Goal: Task Accomplishment & Management: Complete application form

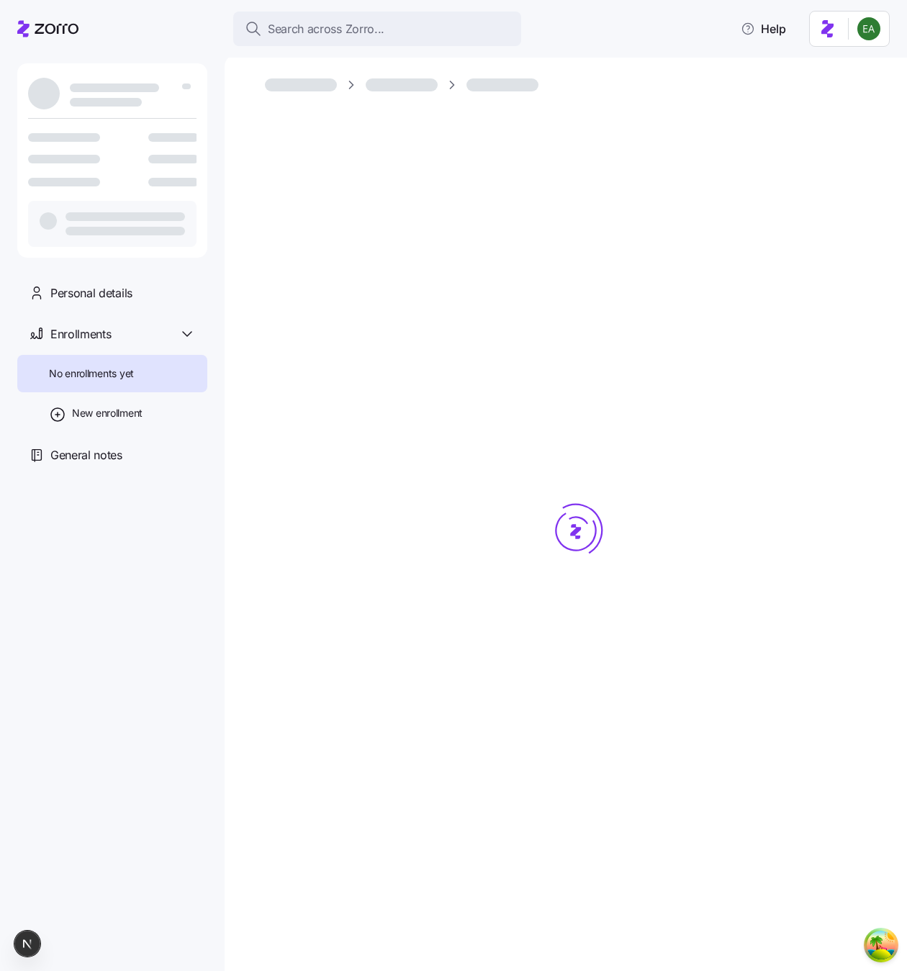
click at [537, 200] on div at bounding box center [576, 557] width 622 height 907
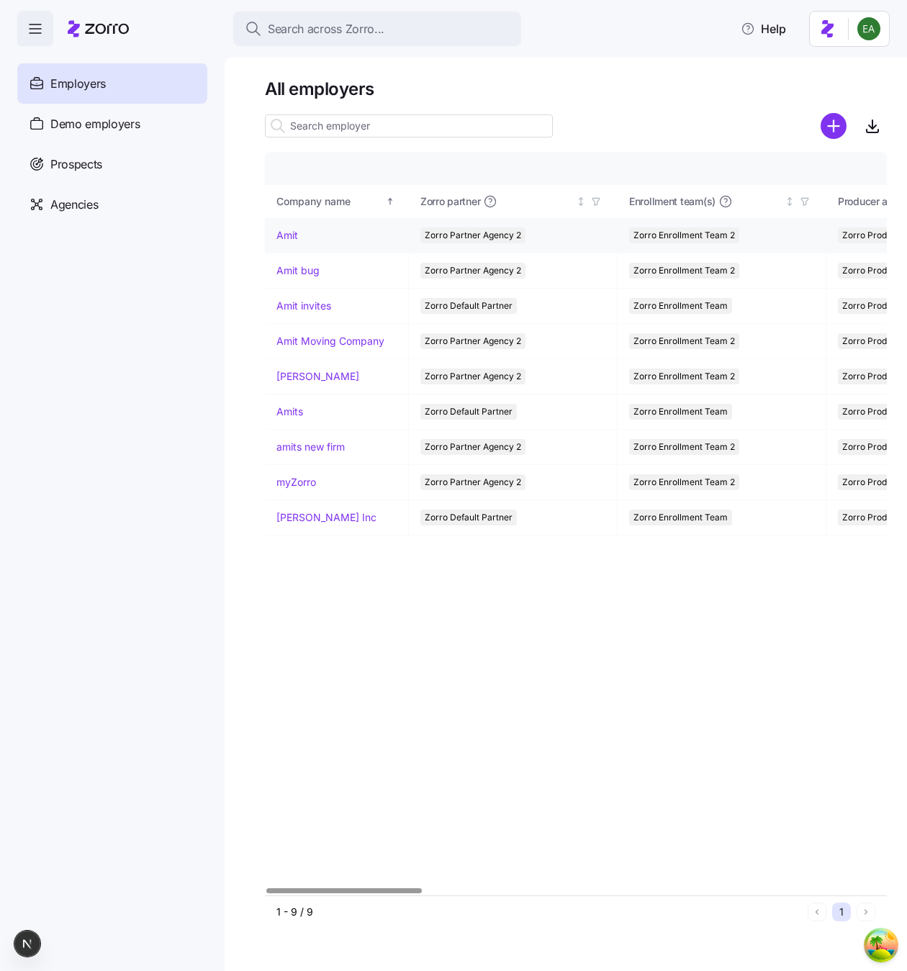
click at [295, 235] on link "Amit" at bounding box center [287, 235] width 22 height 14
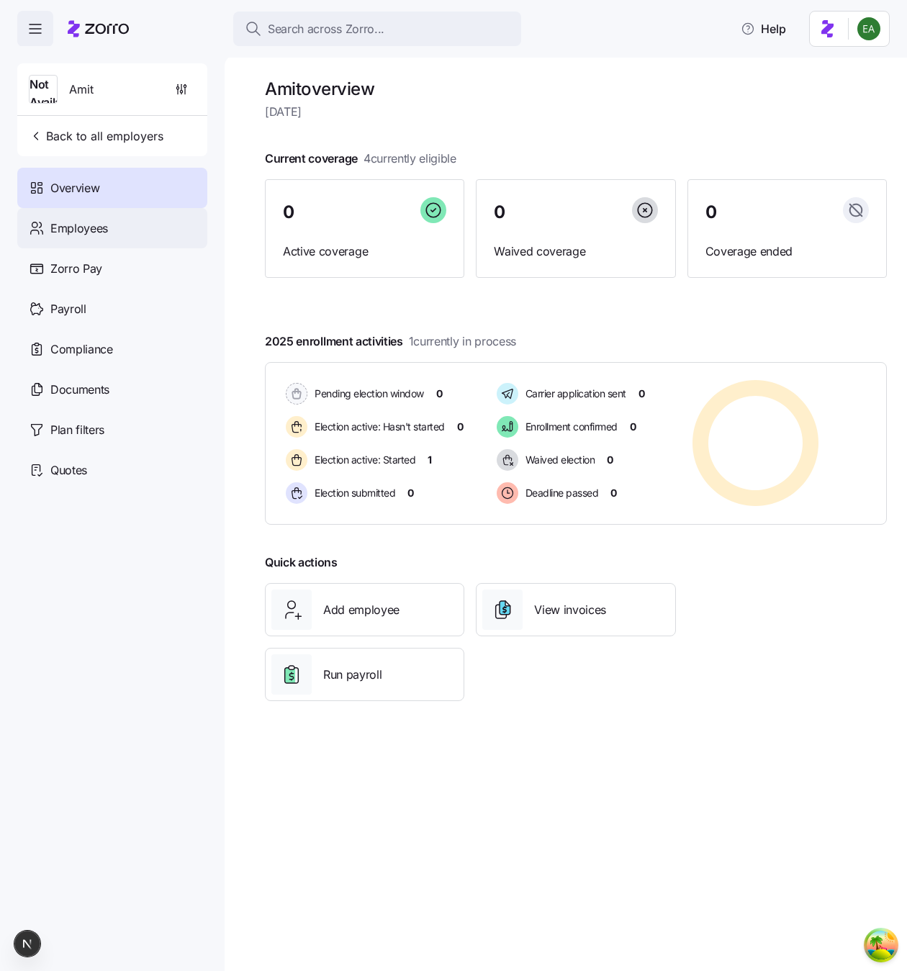
click at [144, 220] on div "Employees" at bounding box center [112, 228] width 190 height 40
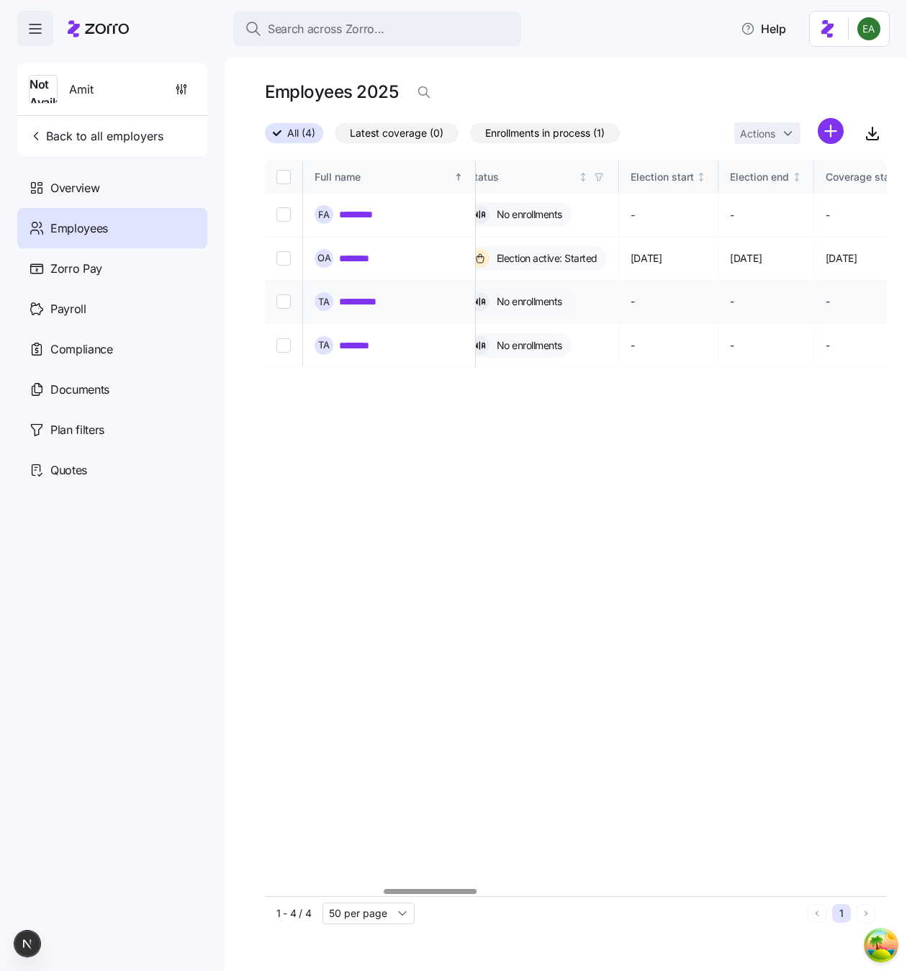
scroll to position [0, 791]
click at [348, 251] on link "********" at bounding box center [361, 258] width 44 height 14
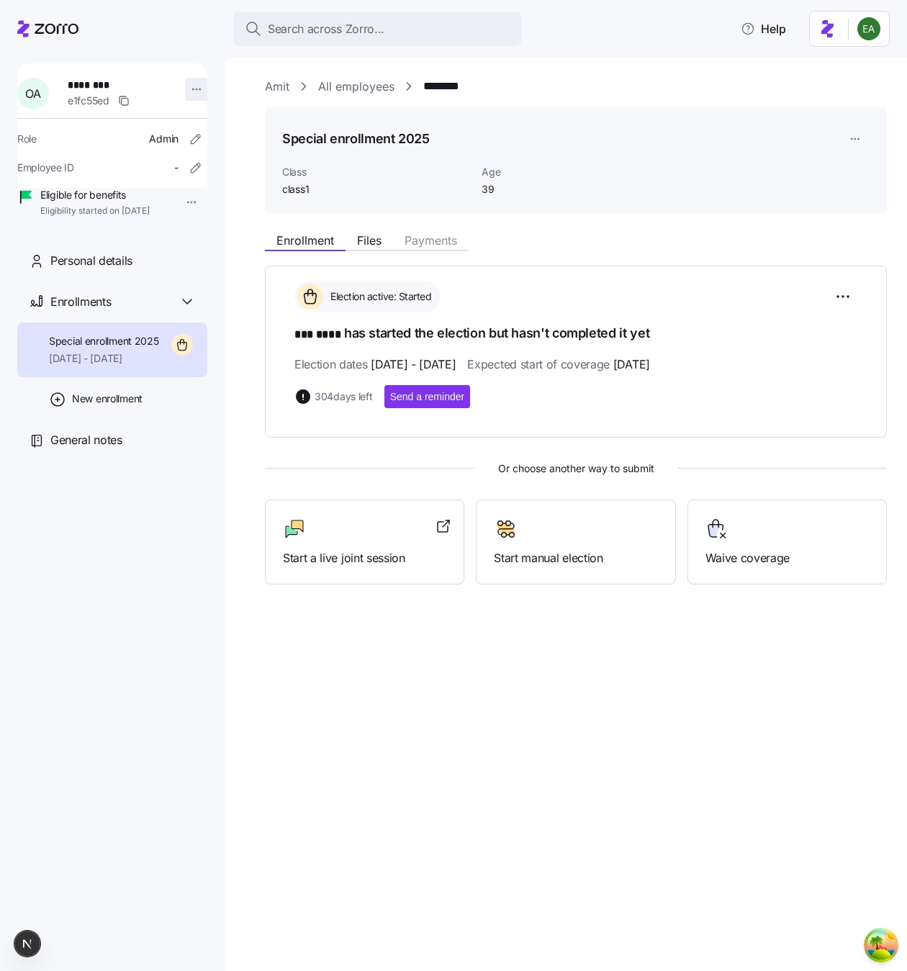
click at [192, 86] on html "Search across Zorro... Help O A ******** e1fc55ed Role Admin Employee ID - Elig…" at bounding box center [453, 481] width 907 height 962
click at [393, 653] on div "Amit All employees ******** Special enrollment 2025 Class class1 Age 39 Enrollm…" at bounding box center [565, 513] width 682 height 916
click at [378, 505] on div "Start a live joint session" at bounding box center [364, 542] width 199 height 86
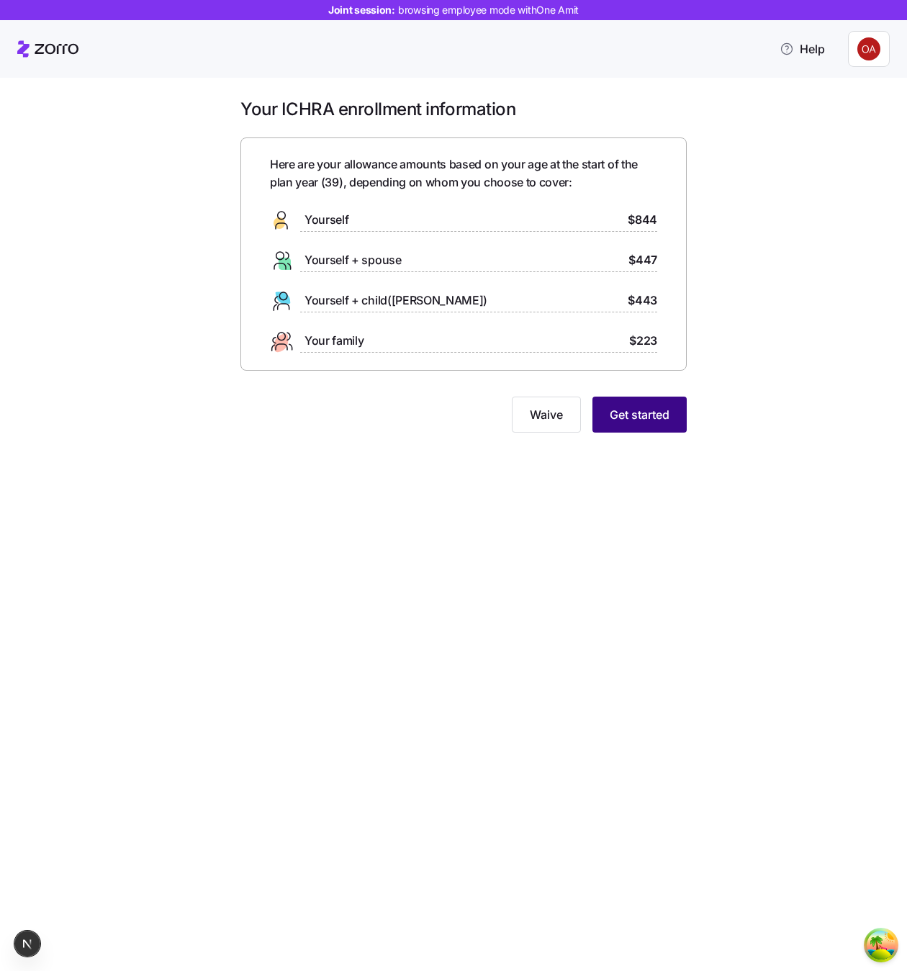
click at [646, 413] on span "Get started" at bounding box center [639, 414] width 60 height 17
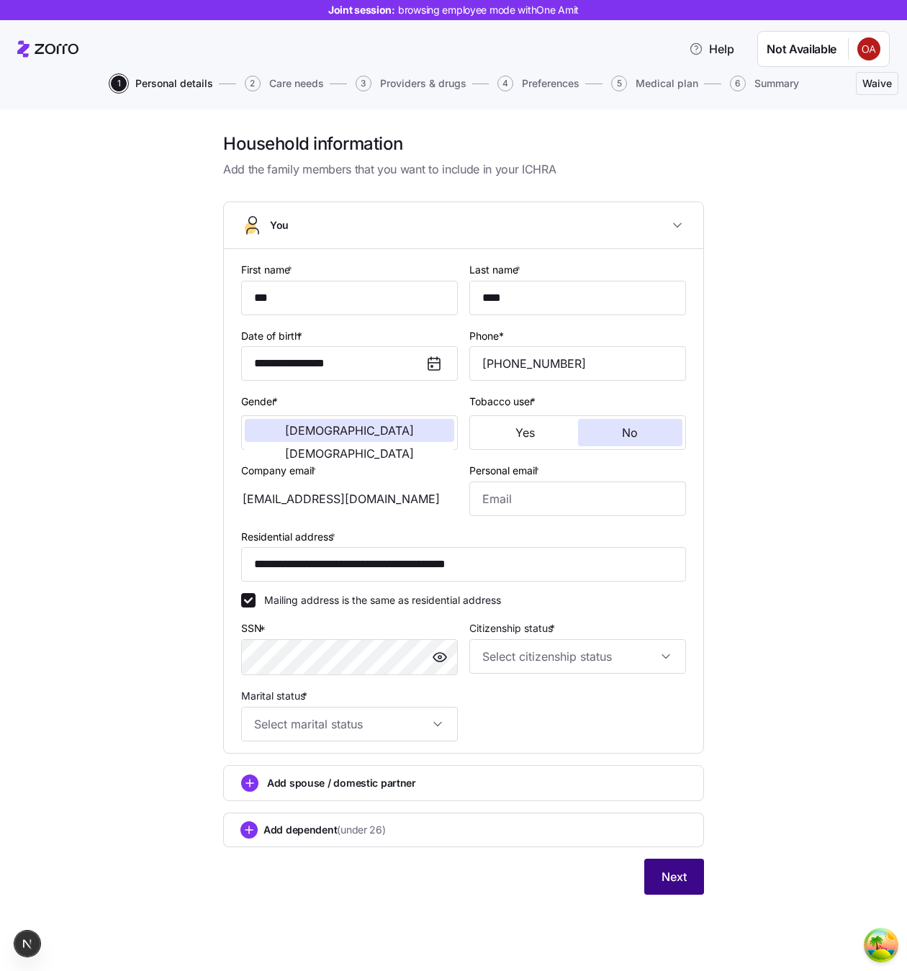
click at [666, 886] on button "Next" at bounding box center [674, 876] width 60 height 36
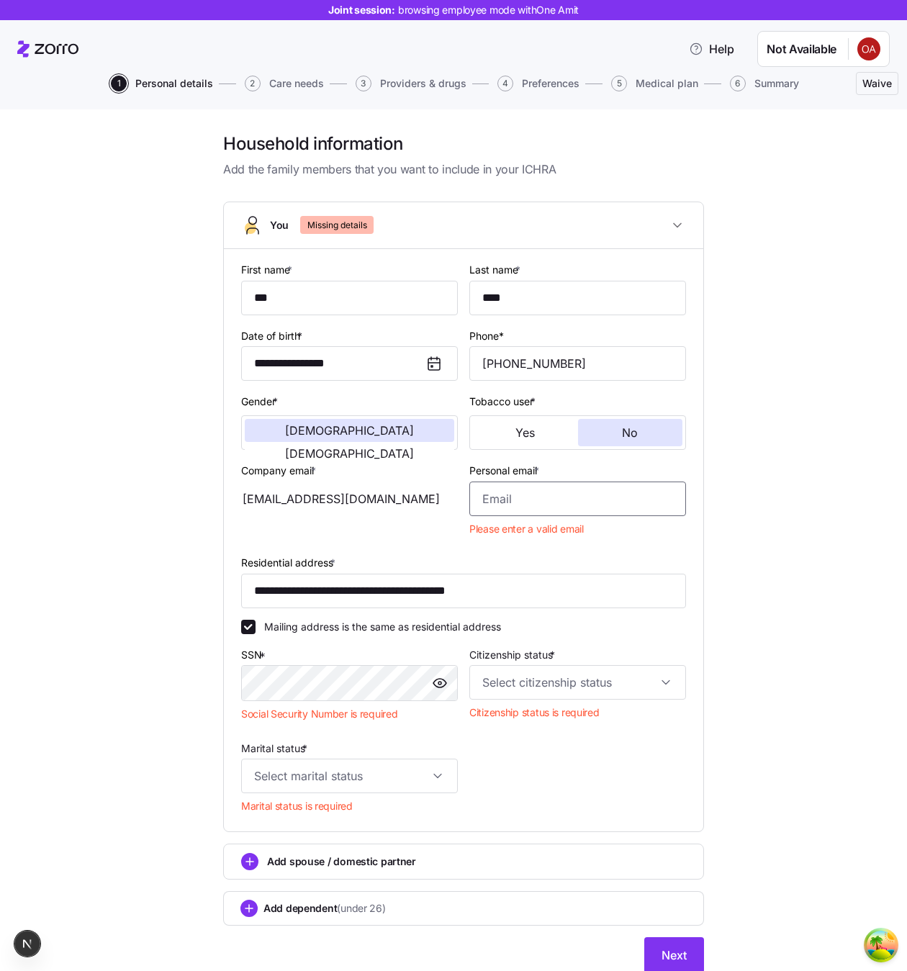
click at [558, 505] on input "Personal email *" at bounding box center [577, 498] width 217 height 35
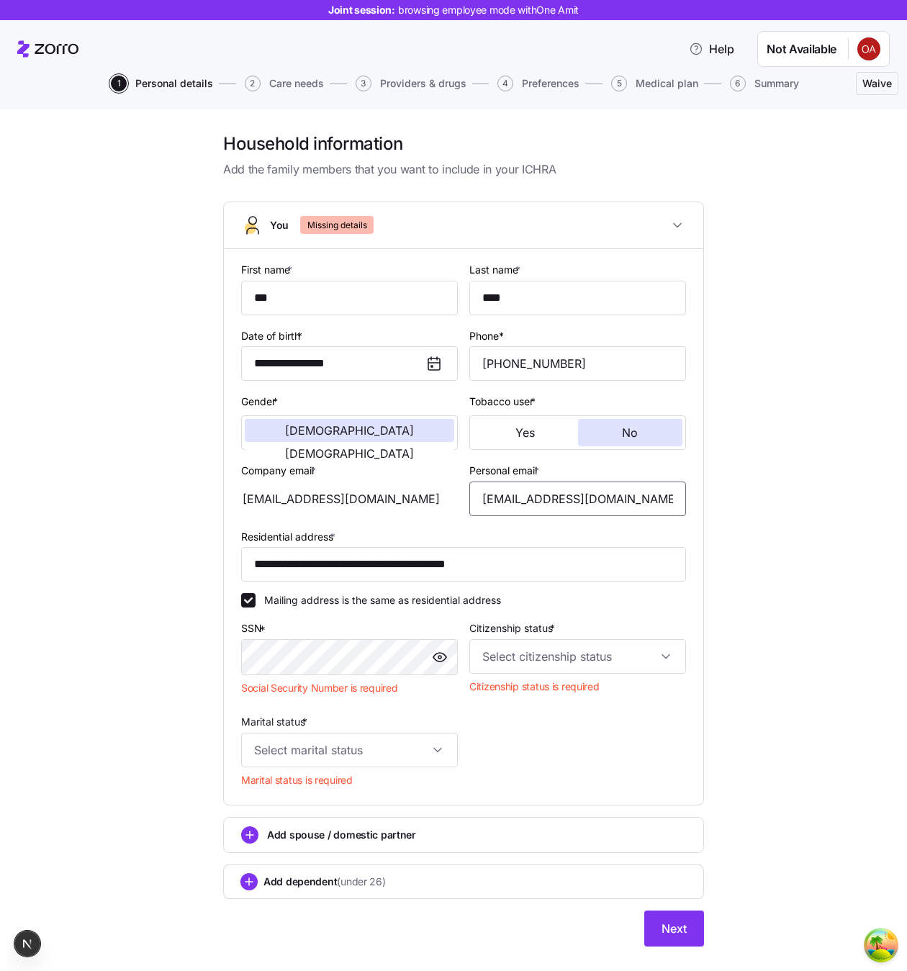
type input "[EMAIL_ADDRESS][DOMAIN_NAME]"
click at [559, 648] on input "Citizenship status *" at bounding box center [577, 656] width 217 height 35
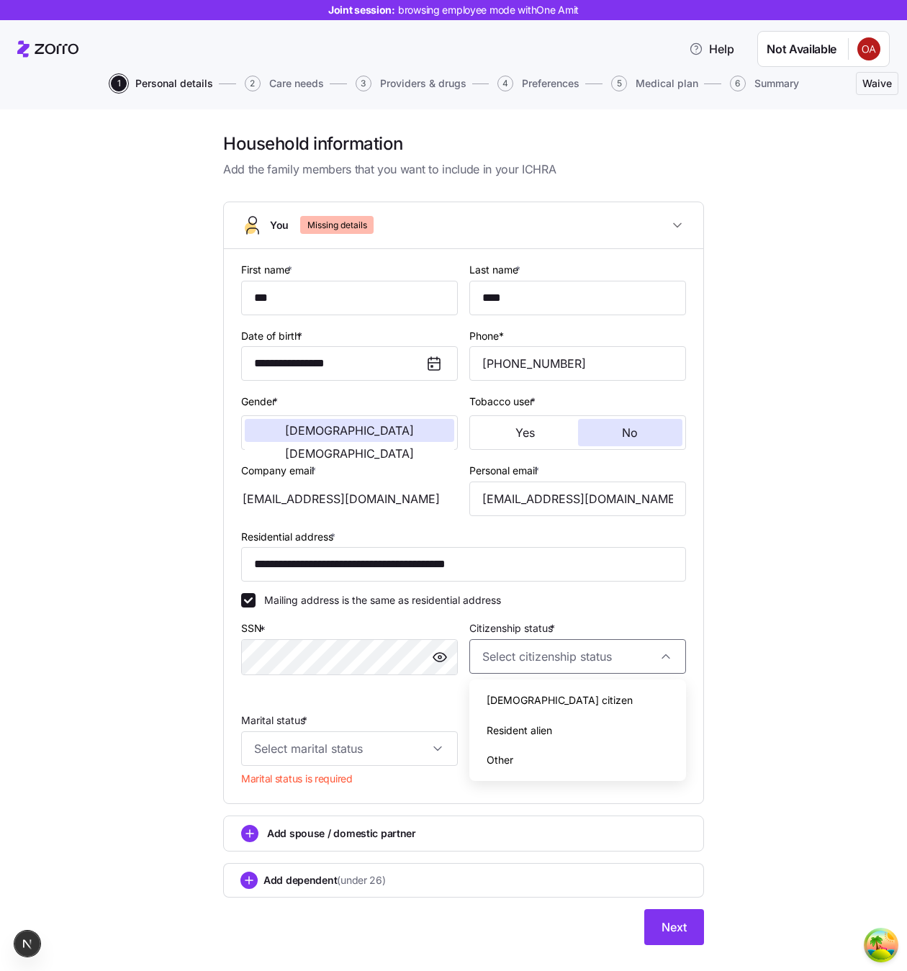
click at [559, 686] on div "[DEMOGRAPHIC_DATA] citizen" at bounding box center [577, 700] width 205 height 30
type input "[DEMOGRAPHIC_DATA] citizen"
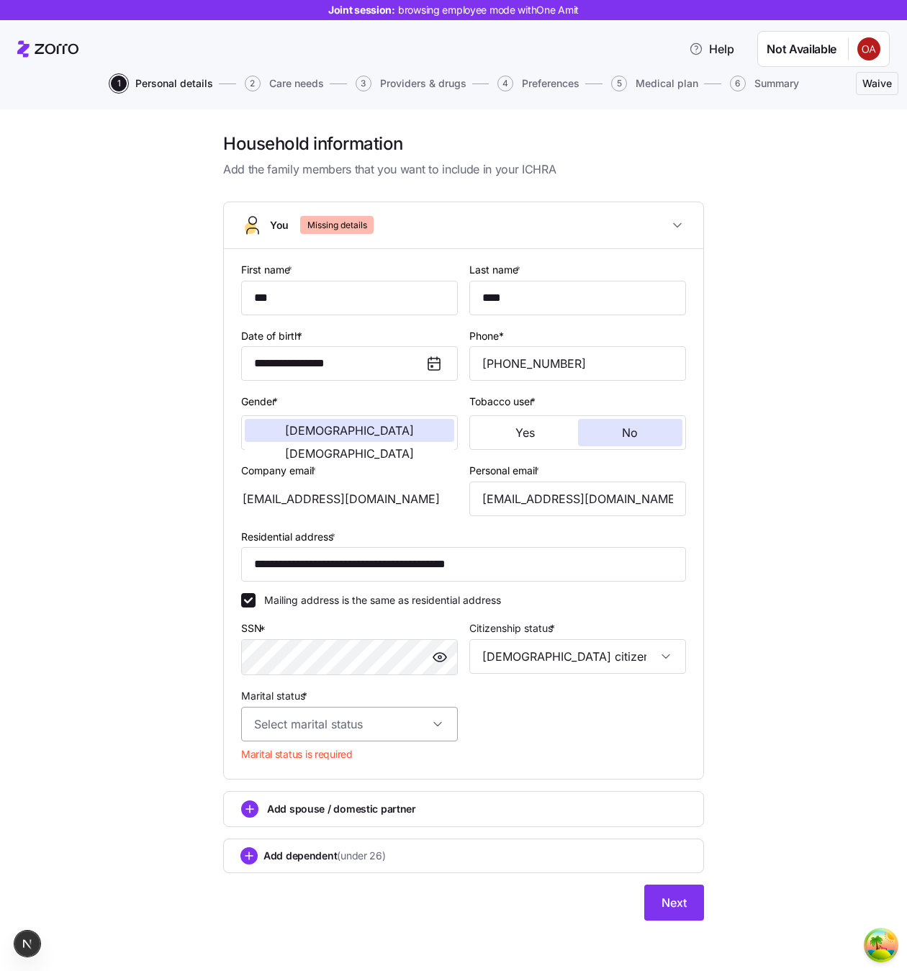
click at [327, 730] on input "Marital status *" at bounding box center [349, 724] width 217 height 35
click at [325, 760] on div "Single" at bounding box center [349, 768] width 205 height 30
type input "Single"
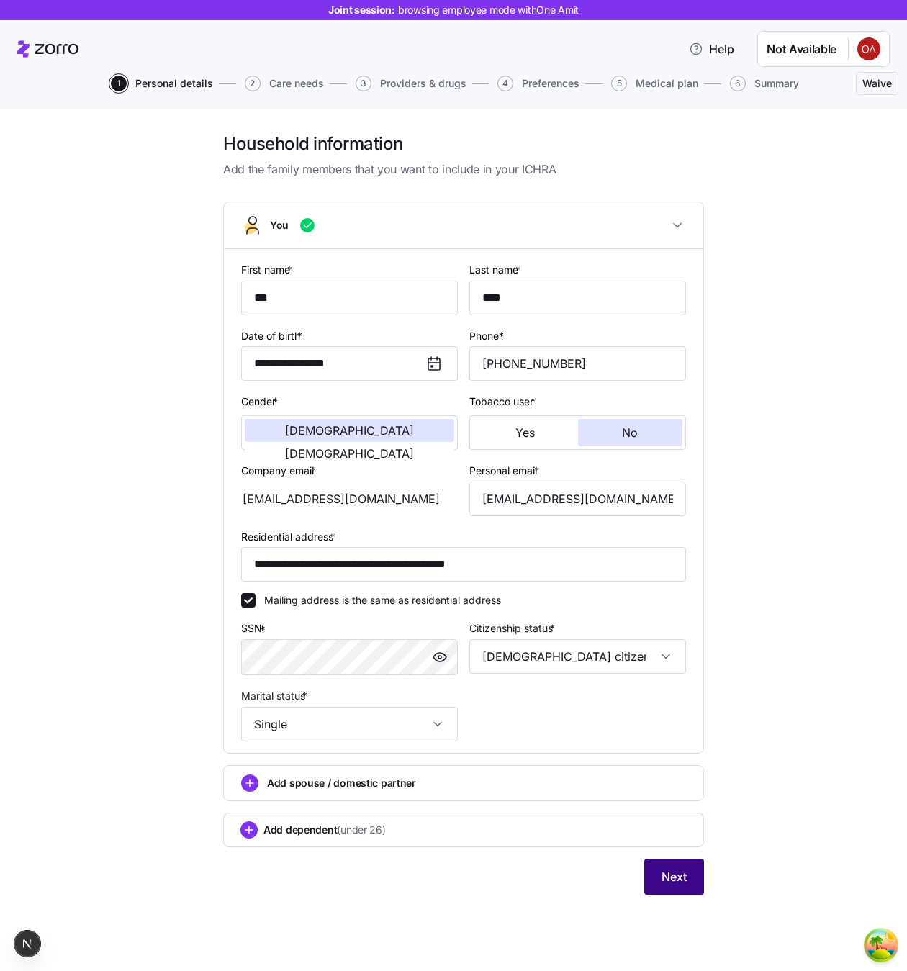
click at [656, 875] on button "Next" at bounding box center [674, 876] width 60 height 36
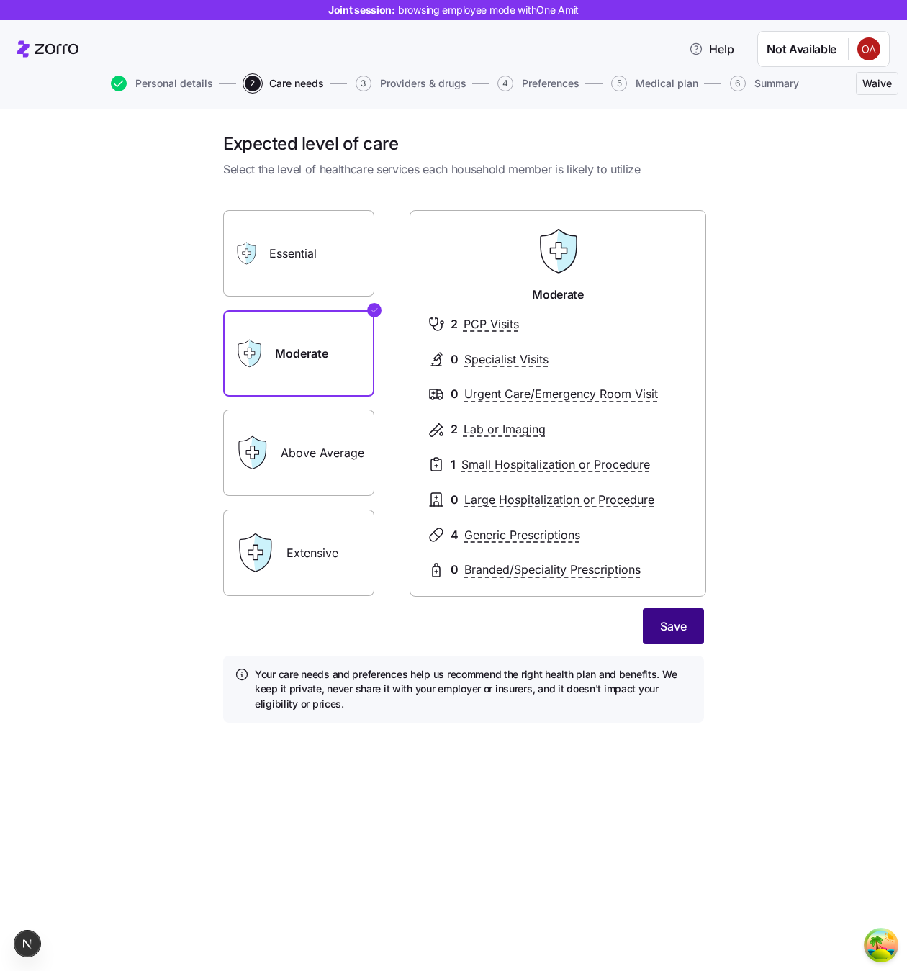
click at [683, 621] on span "Save" at bounding box center [673, 625] width 27 height 17
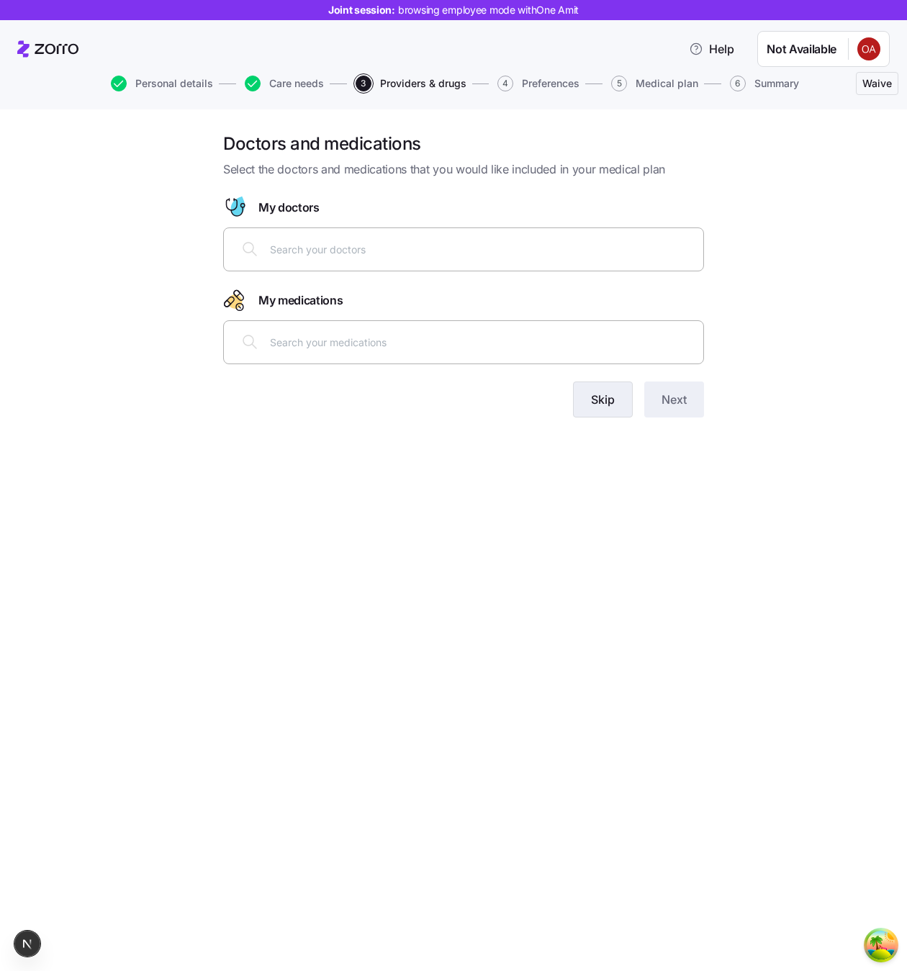
click at [607, 394] on span "Skip" at bounding box center [603, 399] width 24 height 17
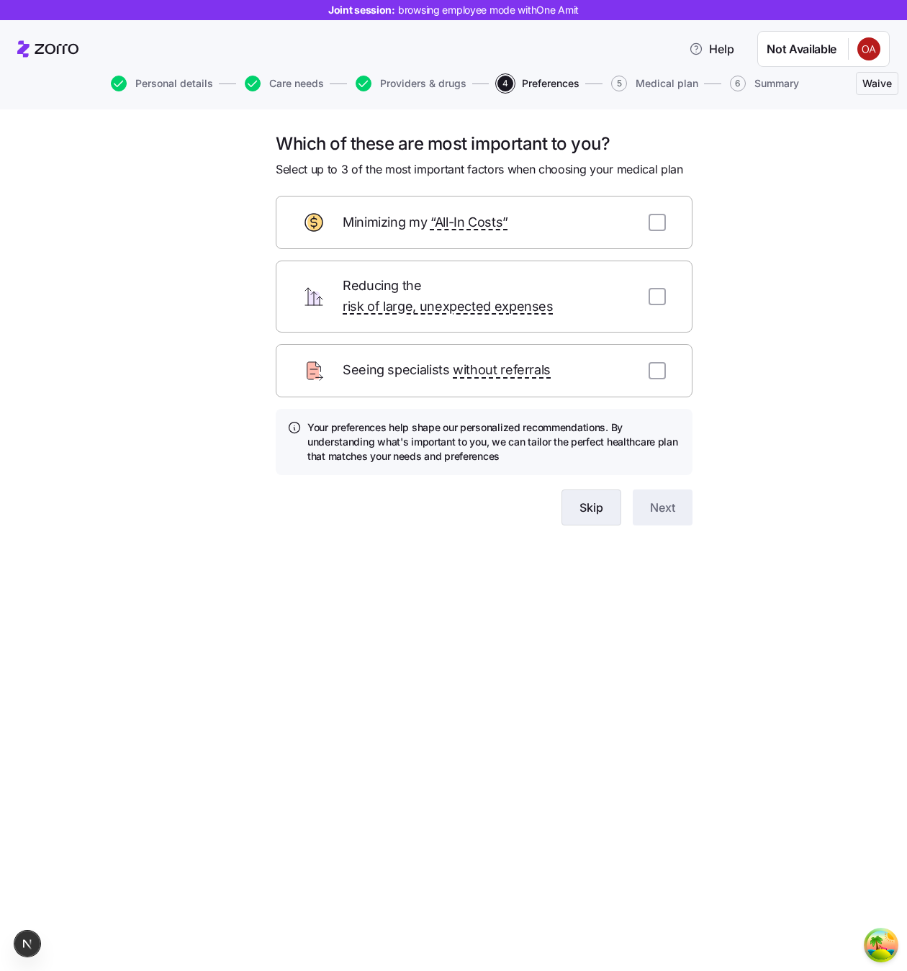
click at [596, 499] on span "Skip" at bounding box center [591, 507] width 24 height 17
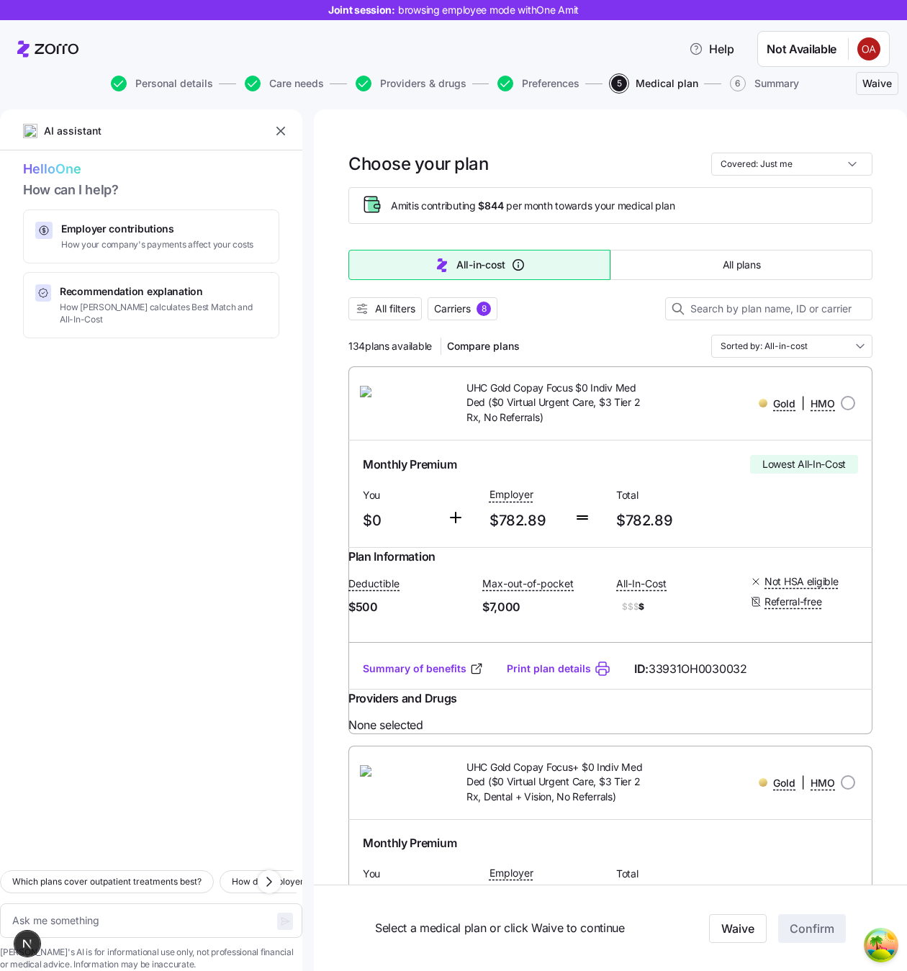
type textarea "x"
click at [848, 408] on input "radio" at bounding box center [847, 403] width 14 height 14
radio input "true"
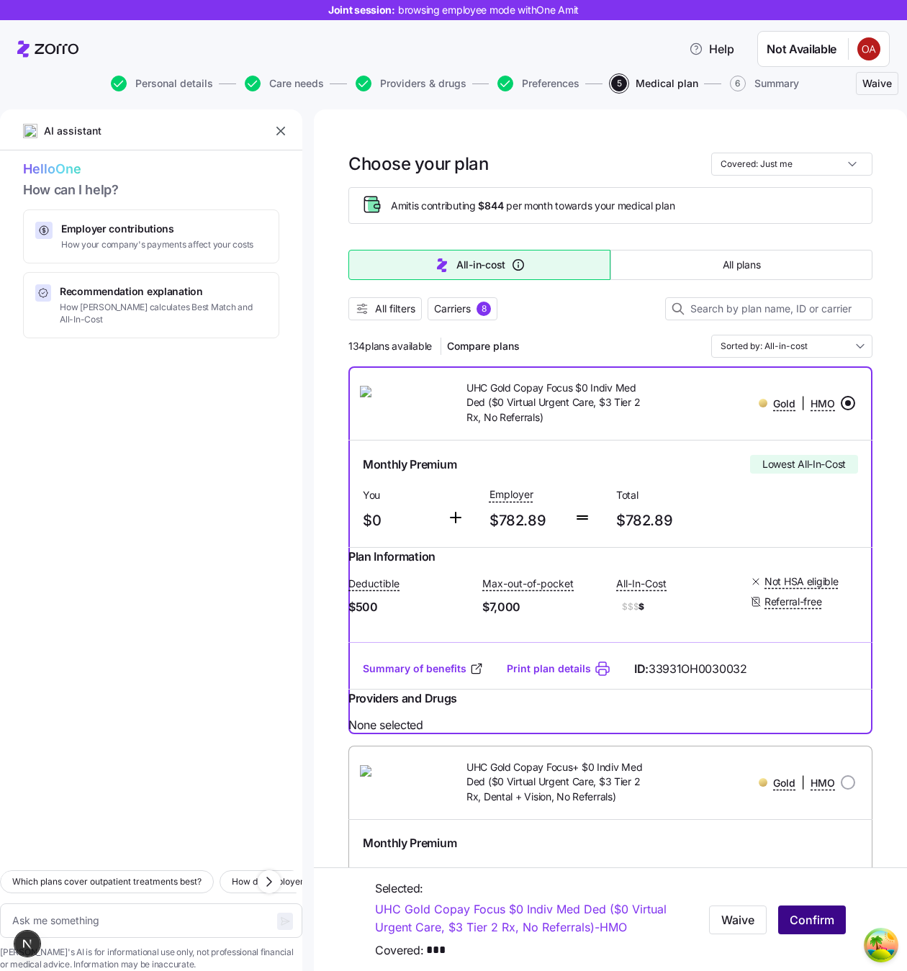
click at [815, 919] on span "Confirm" at bounding box center [811, 918] width 45 height 17
type textarea "x"
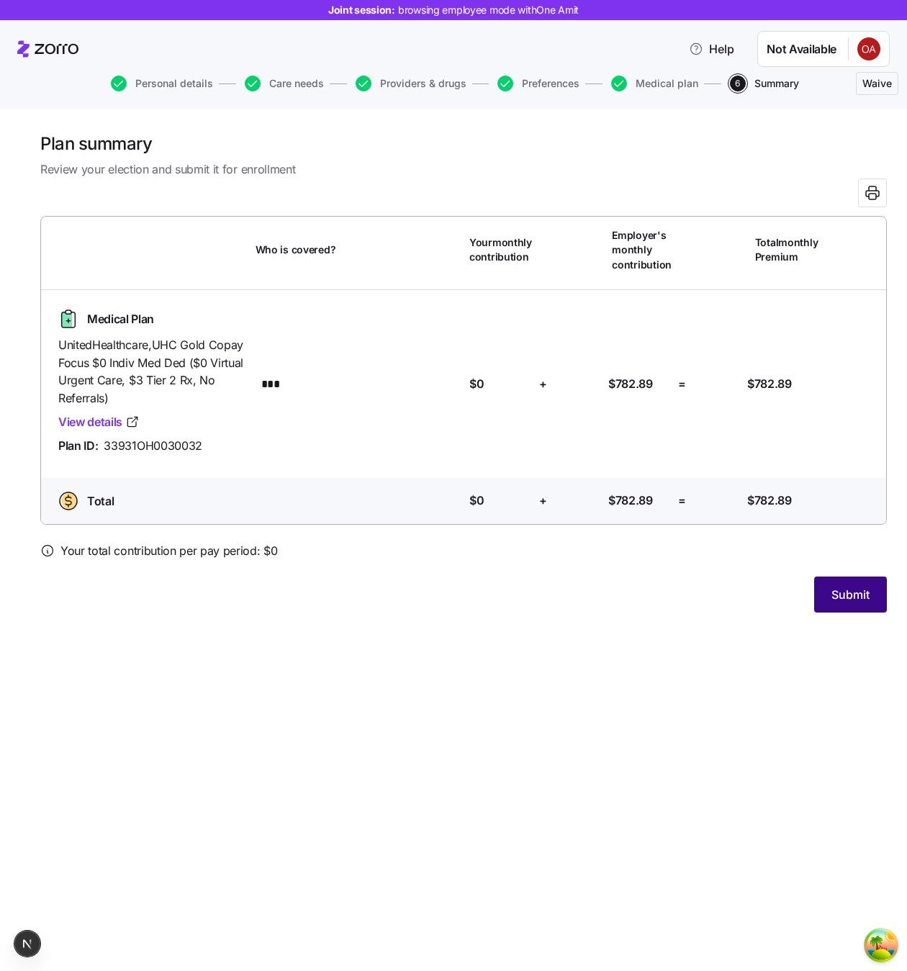
click at [858, 599] on span "Submit" at bounding box center [850, 594] width 38 height 17
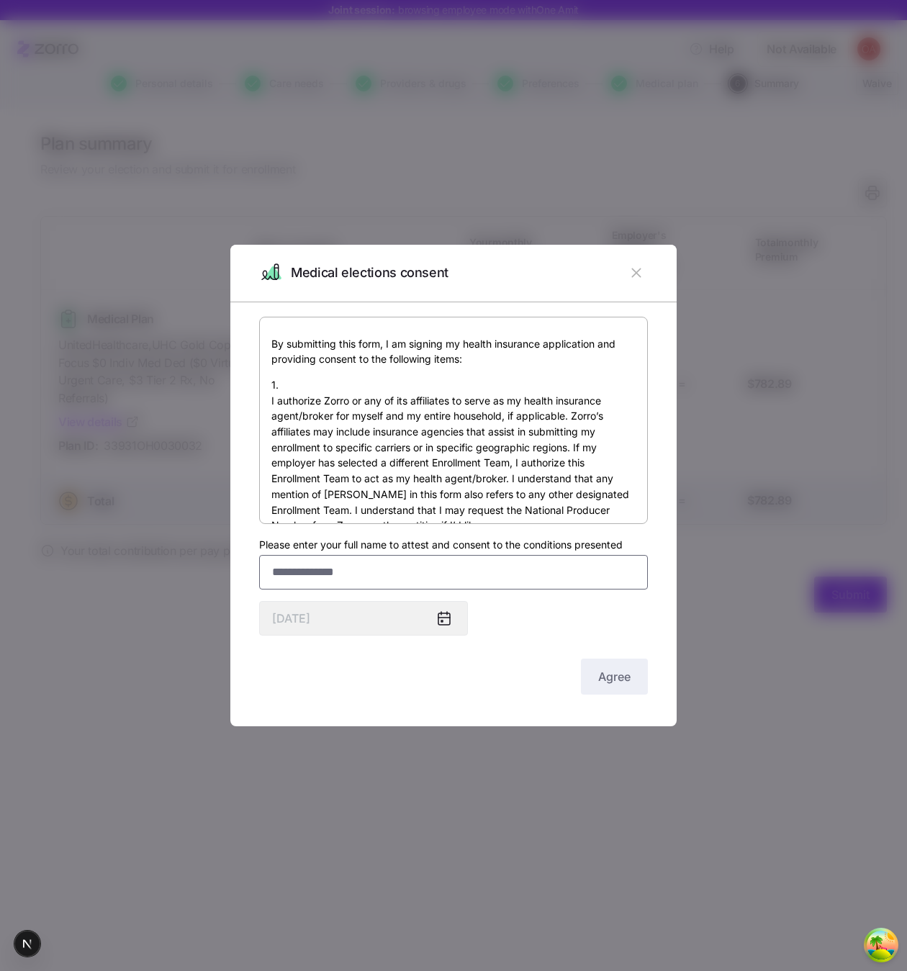
click at [421, 576] on input "Please enter your full name to attest and consent to the conditions presented" at bounding box center [453, 572] width 389 height 35
type input "**"
click at [611, 663] on button "Agree" at bounding box center [614, 676] width 67 height 36
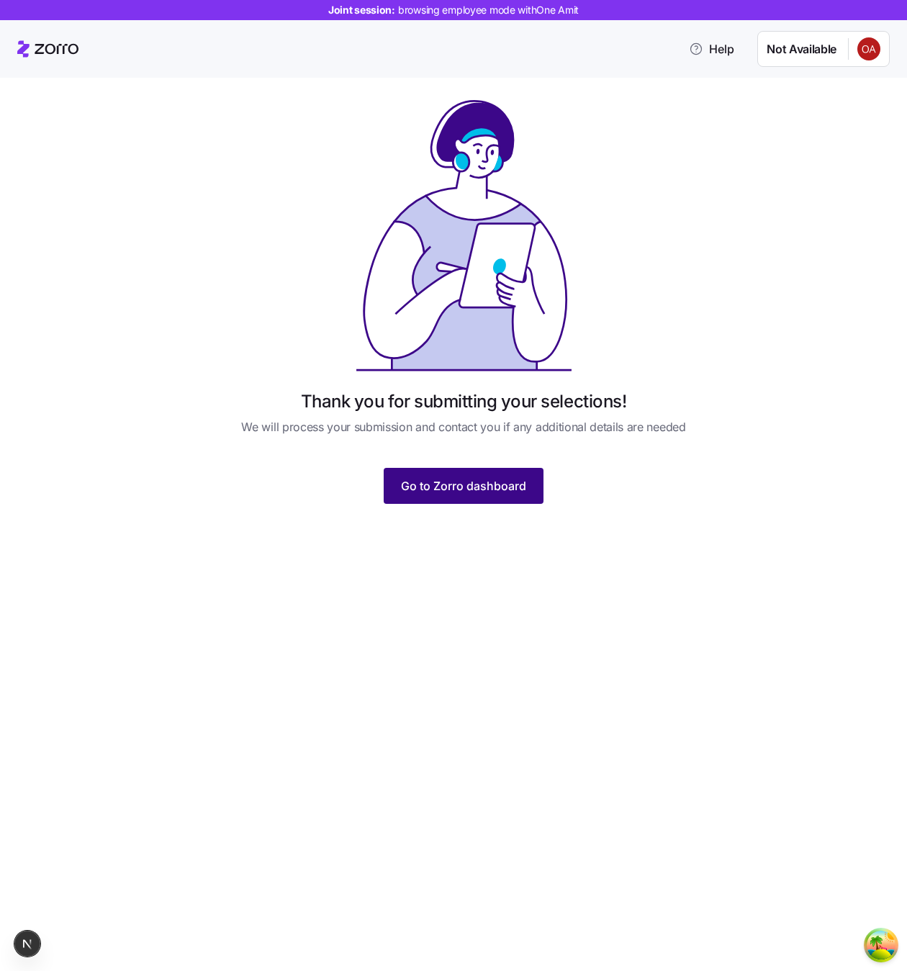
click at [465, 487] on span "Go to Zorro dashboard" at bounding box center [463, 485] width 125 height 17
